Goal: Understand process/instructions: Learn about a topic

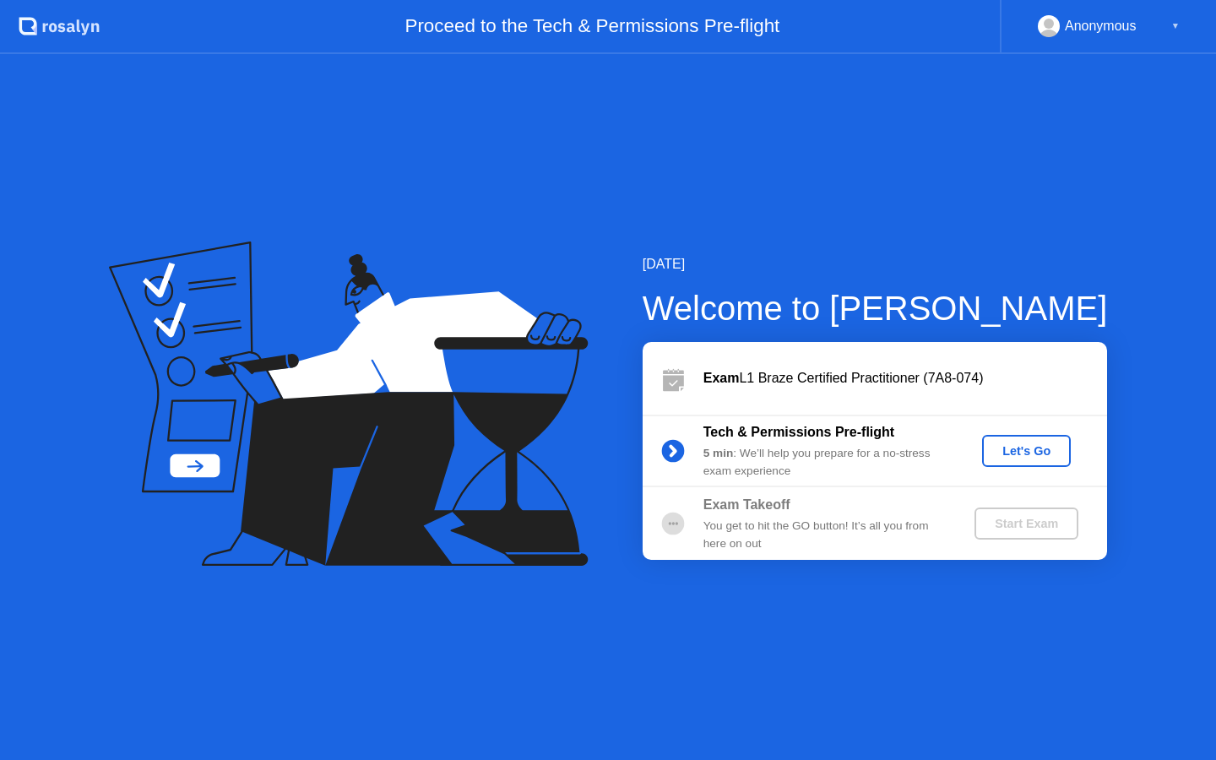
click at [1022, 453] on div "Let's Go" at bounding box center [1026, 451] width 75 height 14
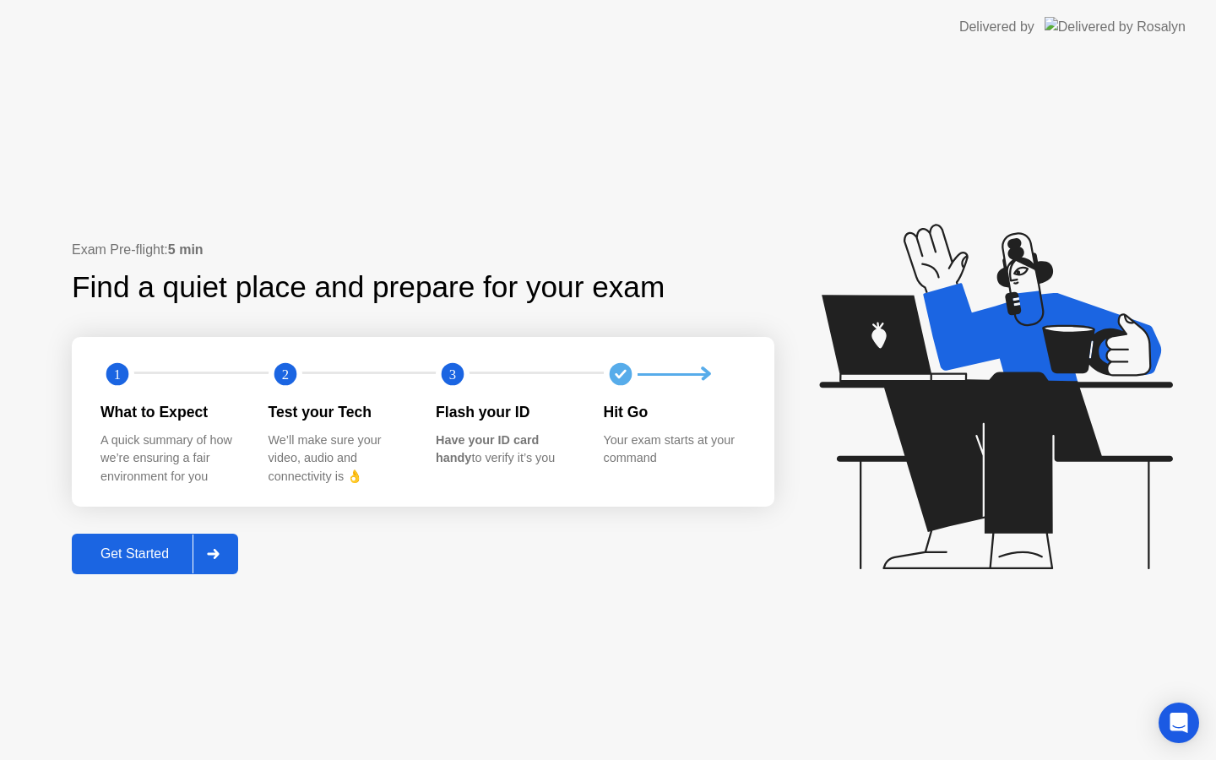
click at [125, 551] on div "Get Started" at bounding box center [135, 553] width 116 height 15
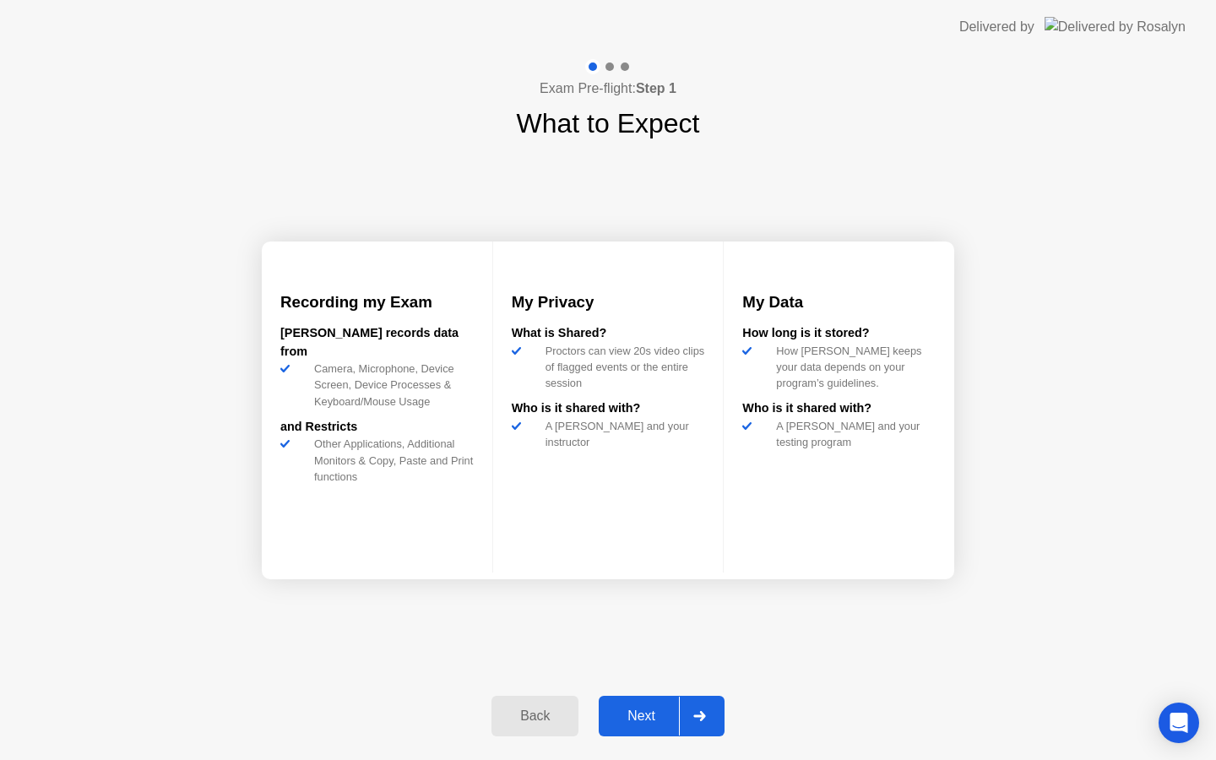
click at [637, 718] on div "Next" at bounding box center [641, 715] width 75 height 15
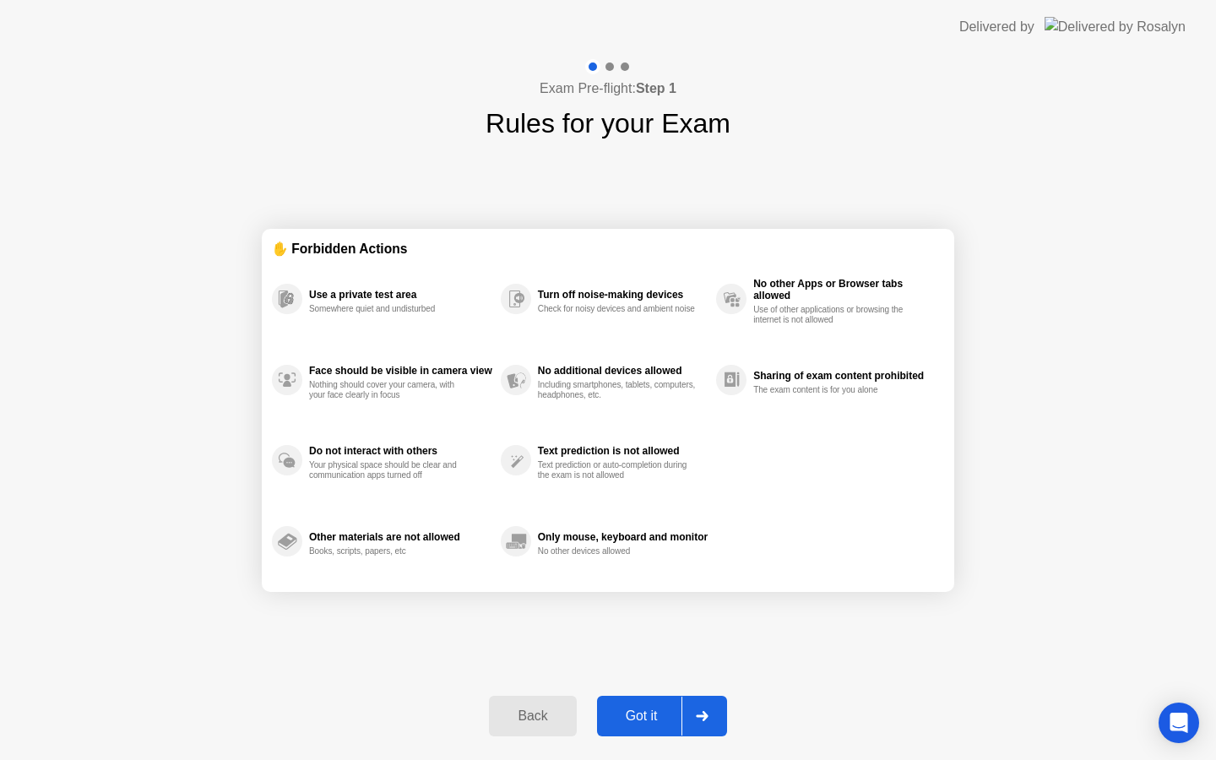
click at [637, 718] on div "Got it" at bounding box center [641, 715] width 79 height 15
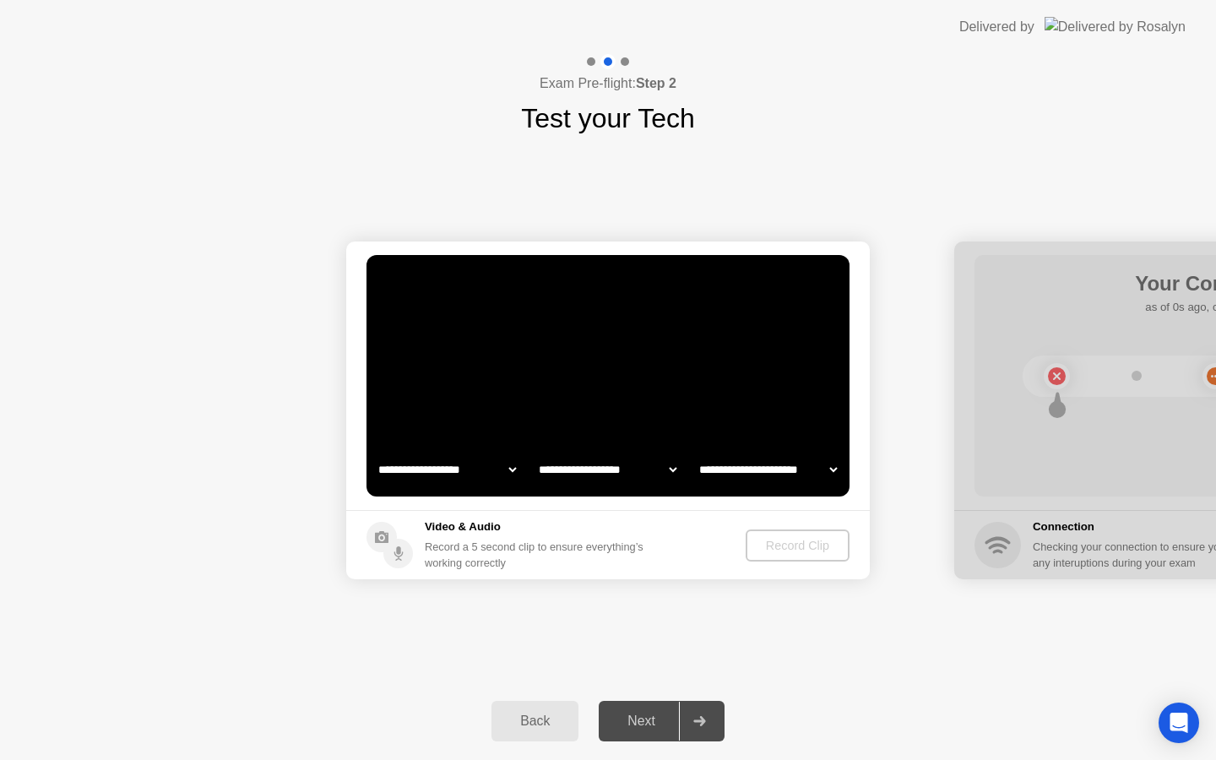
select select "**********"
select select "*******"
click at [598, 533] on h5 "Video & Audio" at bounding box center [537, 526] width 225 height 17
click at [816, 539] on div "Record Clip" at bounding box center [798, 546] width 90 height 14
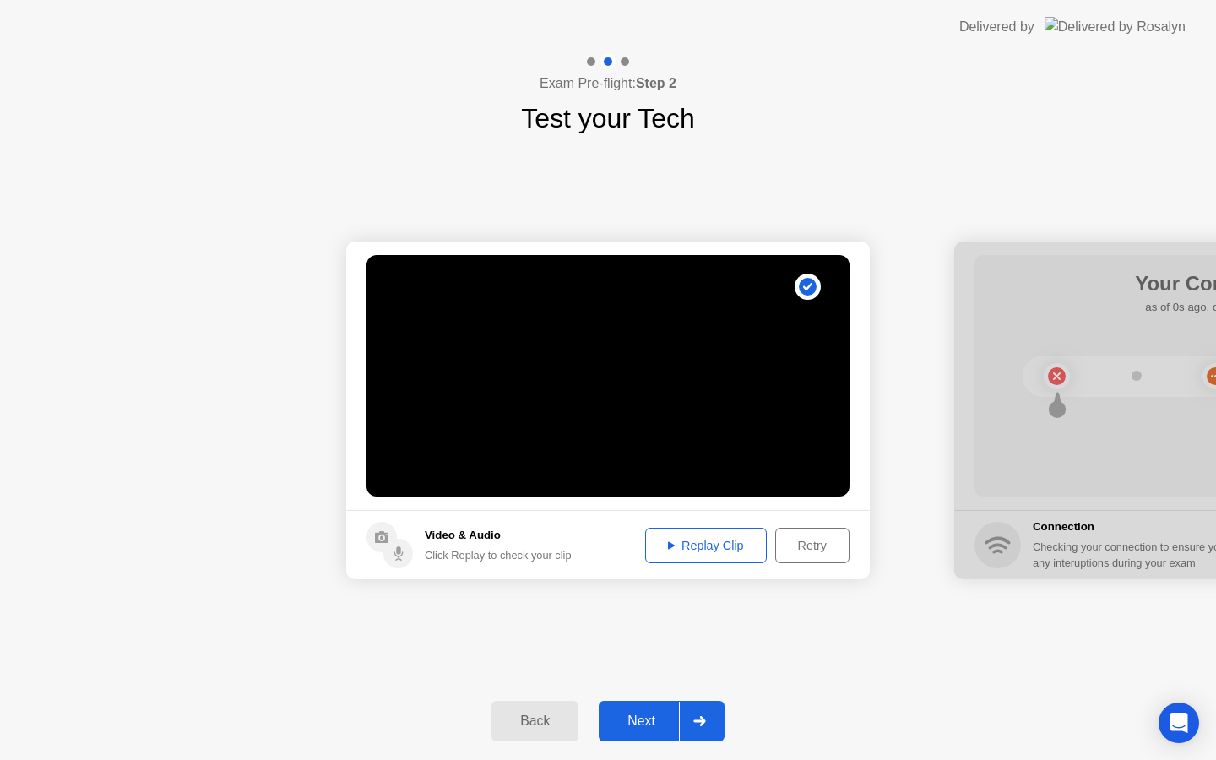
click at [733, 543] on div "Replay Clip" at bounding box center [706, 546] width 110 height 14
click at [643, 719] on div "Next" at bounding box center [641, 721] width 75 height 15
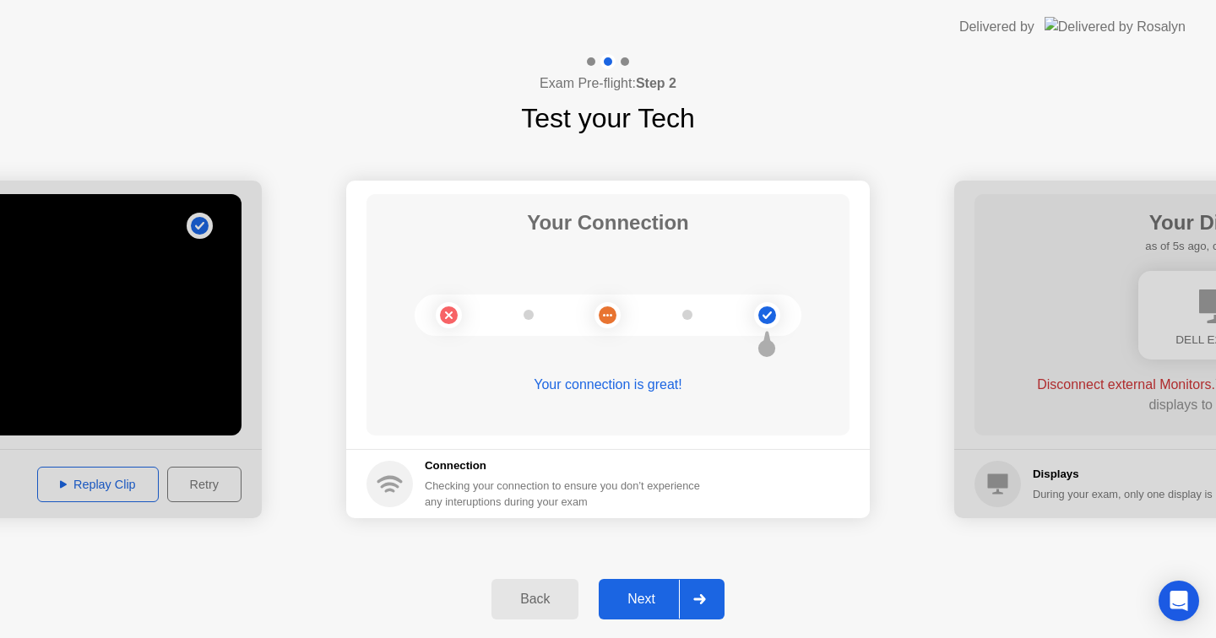
click at [651, 594] on div "Next" at bounding box center [641, 599] width 75 height 15
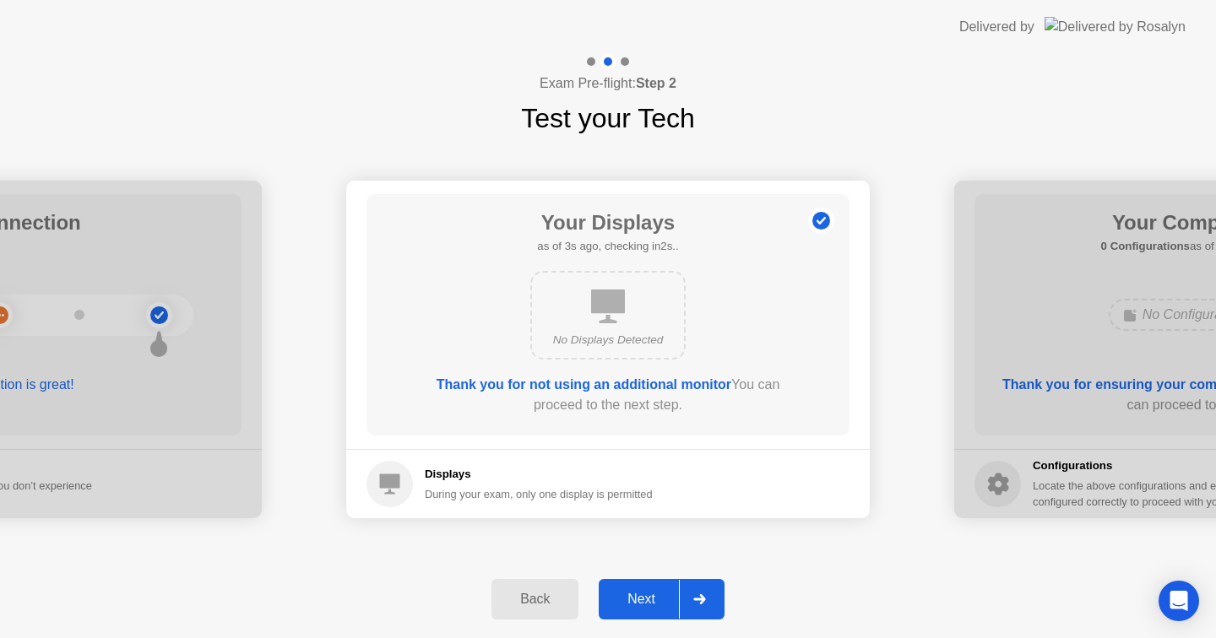
click at [641, 600] on div "Next" at bounding box center [641, 599] width 75 height 15
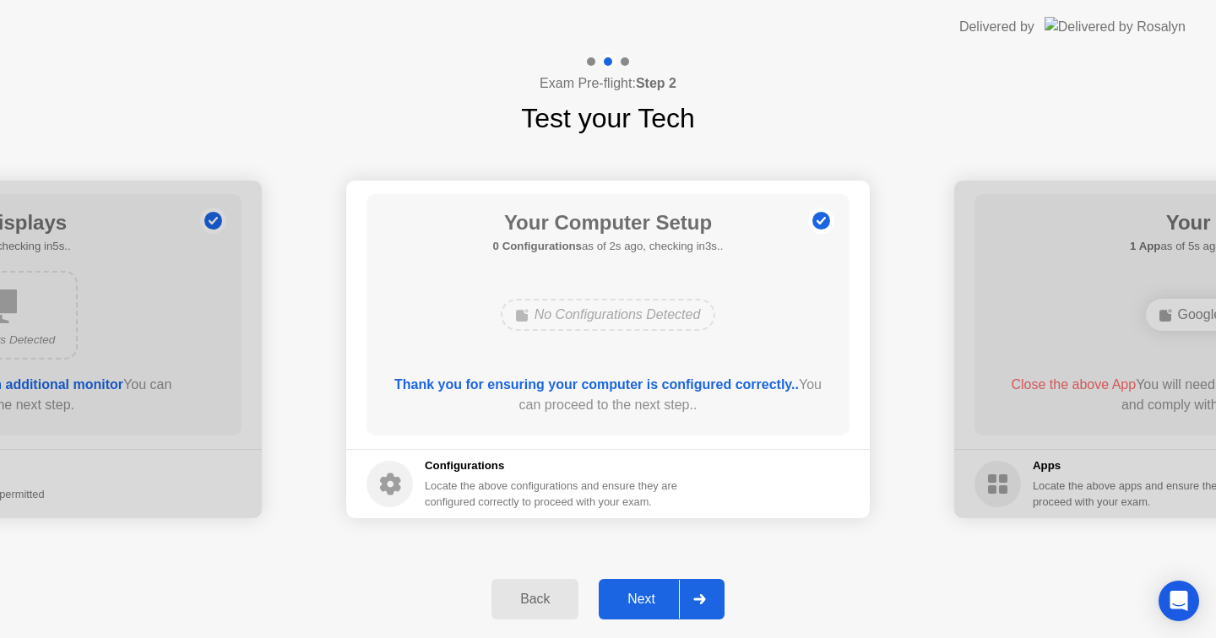
click at [641, 605] on div "Next" at bounding box center [641, 599] width 75 height 15
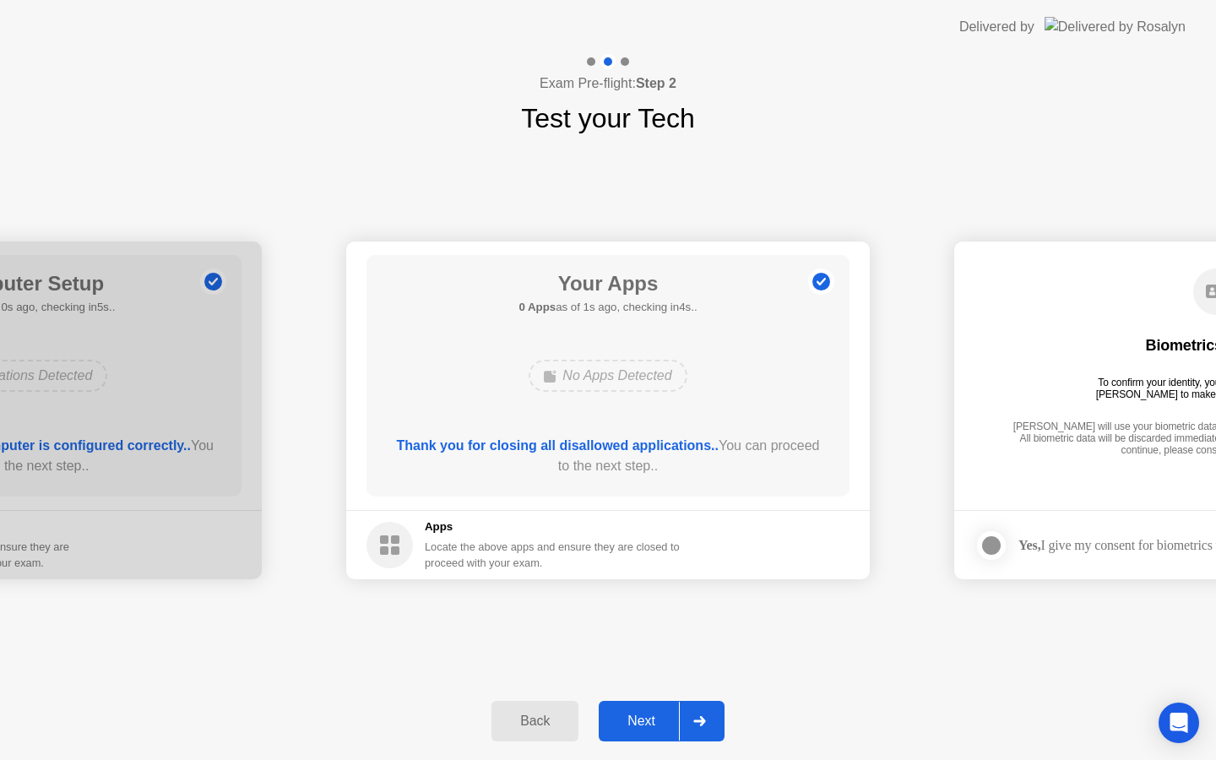
click at [528, 707] on button "Back" at bounding box center [534, 721] width 87 height 41
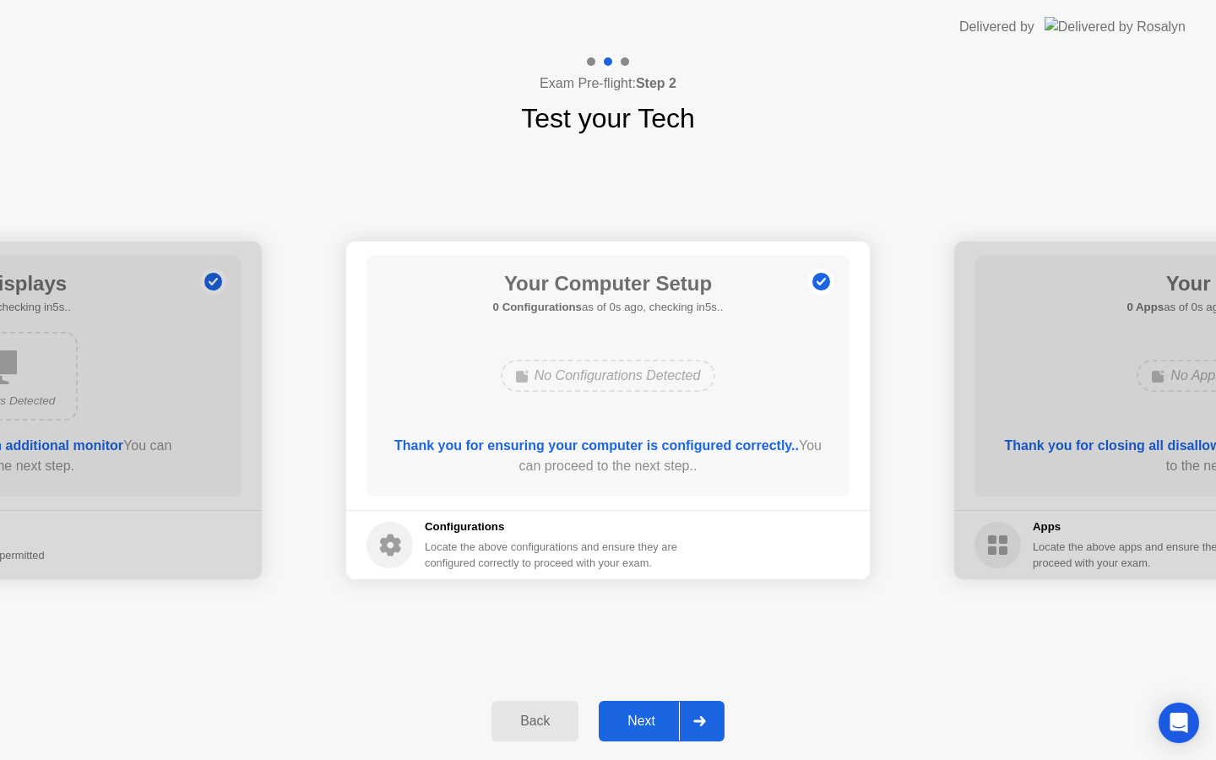
click at [551, 714] on div "Back" at bounding box center [535, 721] width 77 height 15
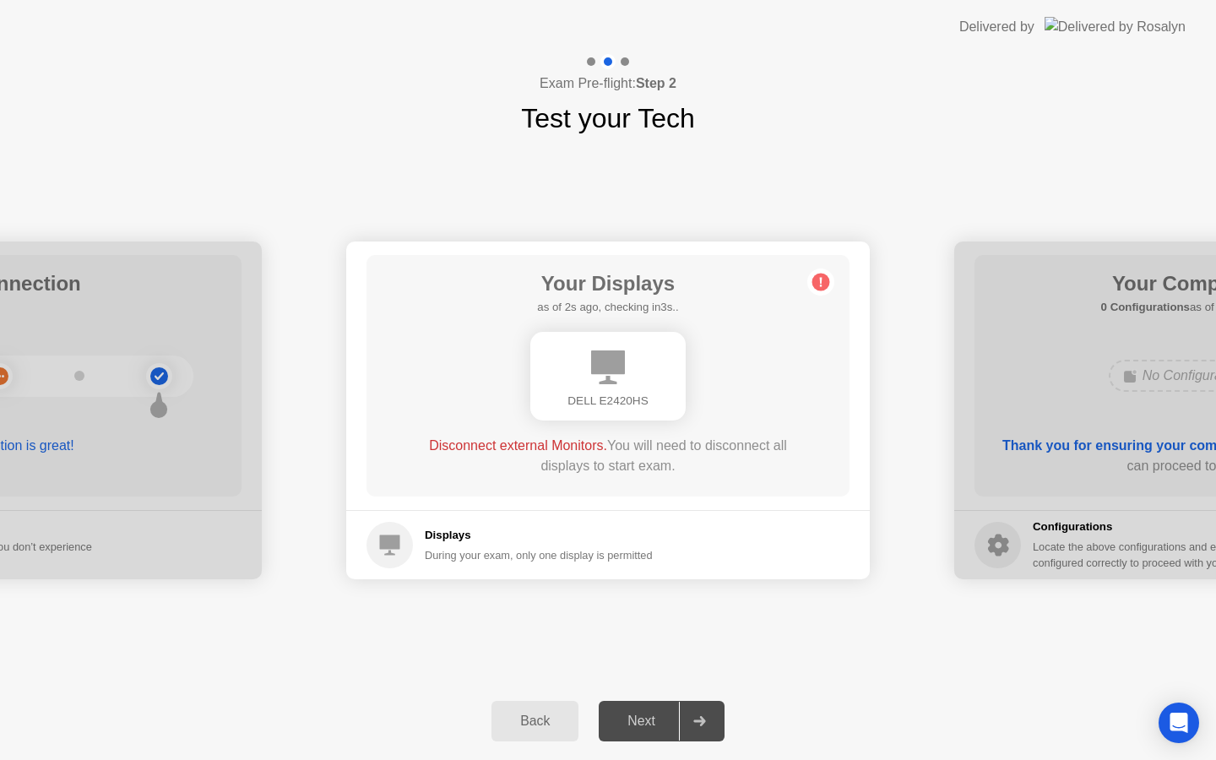
click at [532, 721] on div "Back" at bounding box center [535, 721] width 77 height 15
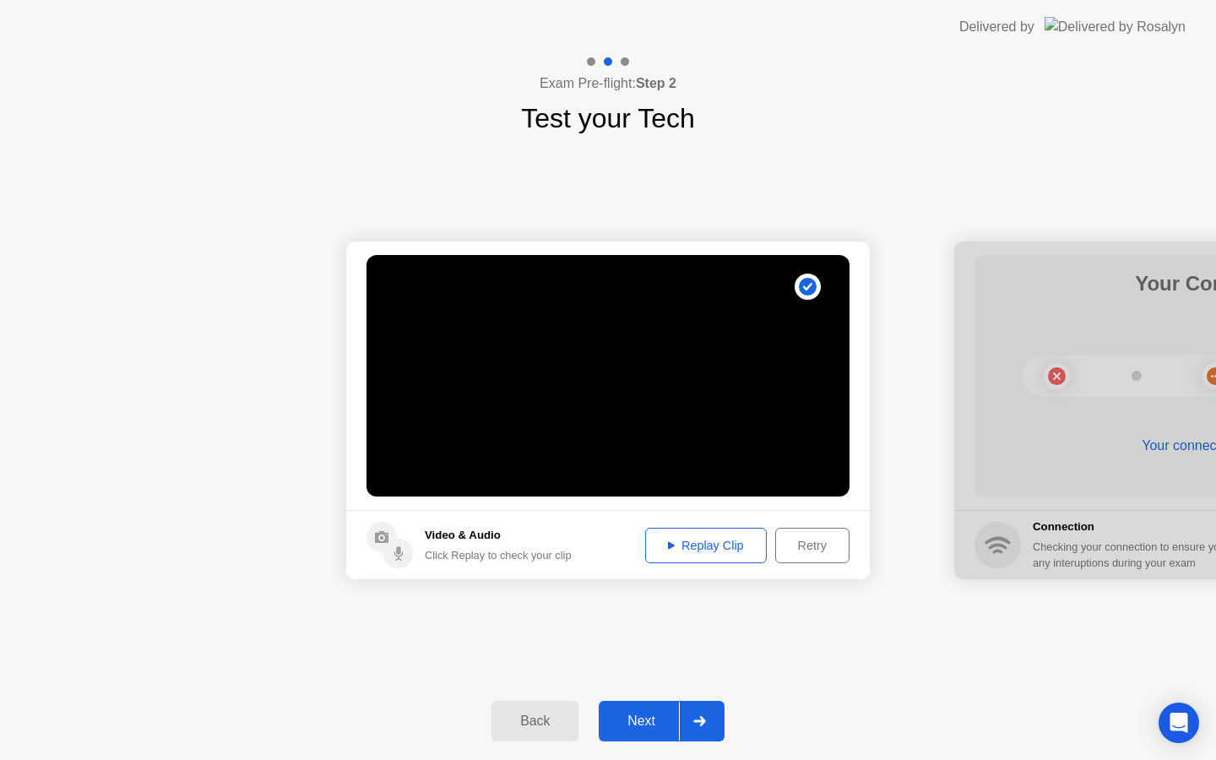
click at [383, 0] on header "Delivered by" at bounding box center [608, 27] width 1216 height 54
click at [708, 539] on div "Replay Clip" at bounding box center [706, 546] width 110 height 14
